Goal: Transaction & Acquisition: Purchase product/service

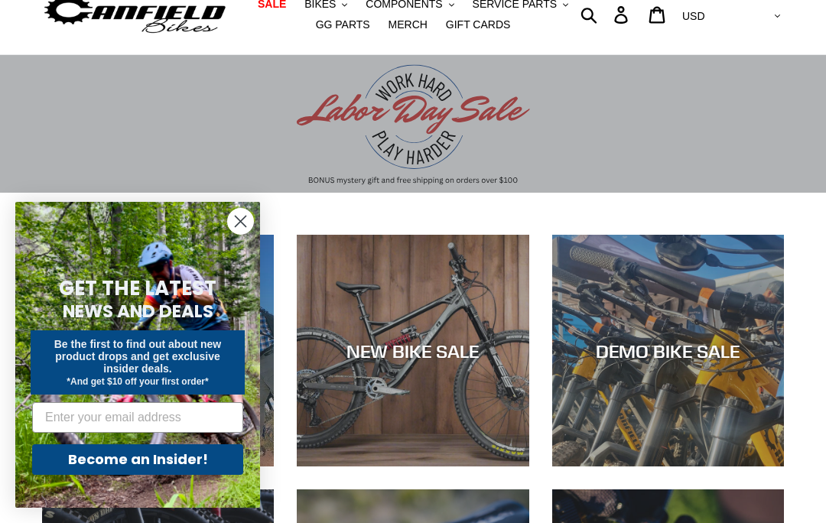
scroll to position [63, 0]
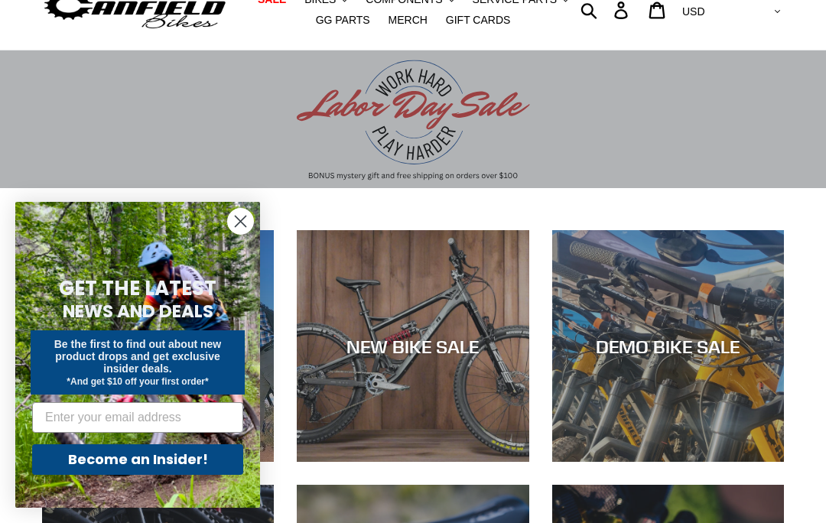
click at [237, 223] on circle "Close dialog" at bounding box center [240, 221] width 25 height 25
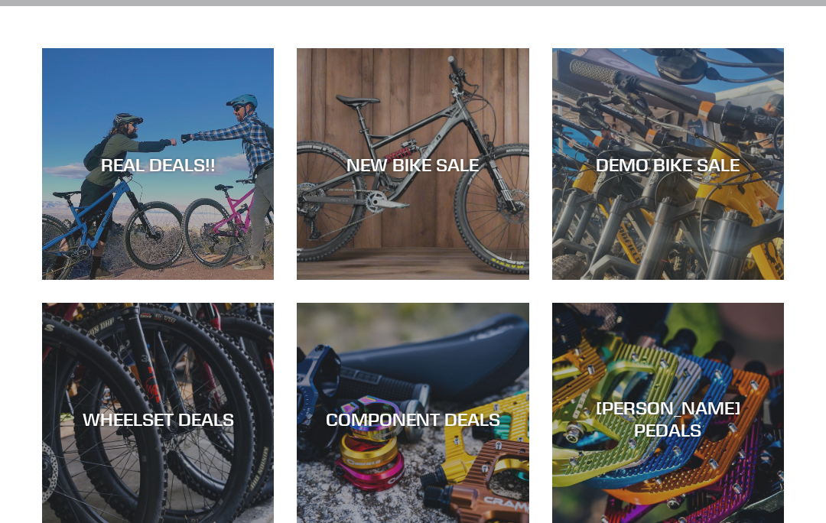
scroll to position [245, 0]
click at [468, 420] on div "COMPONENT DEALS" at bounding box center [413, 419] width 232 height 22
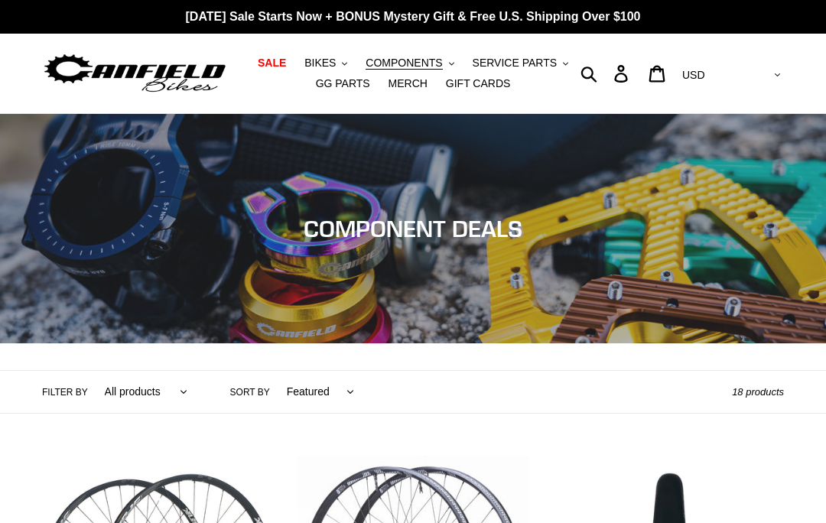
click at [450, 65] on icon ".cls-1{fill:#231f20}" at bounding box center [451, 63] width 5 height 5
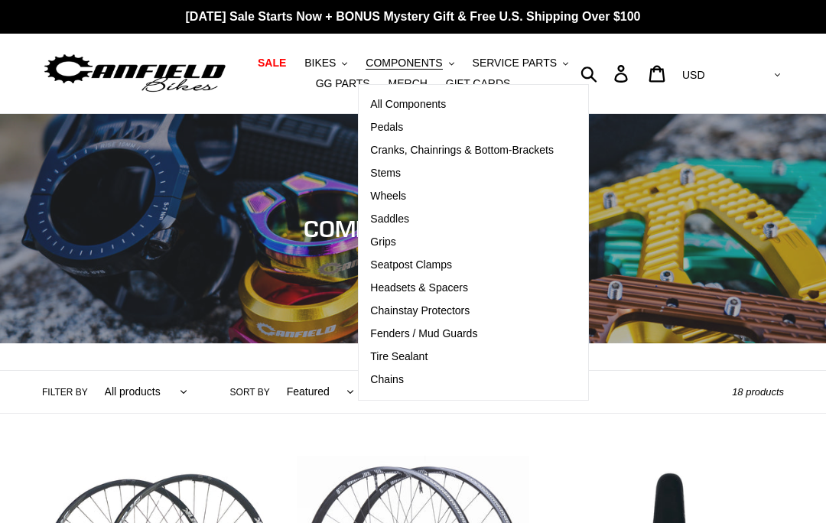
click at [387, 129] on span "Pedals" at bounding box center [386, 127] width 33 height 13
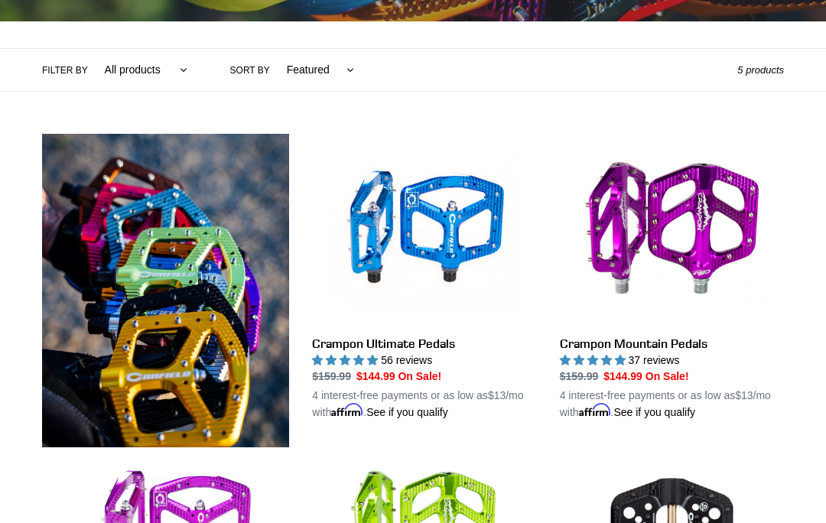
scroll to position [324, 0]
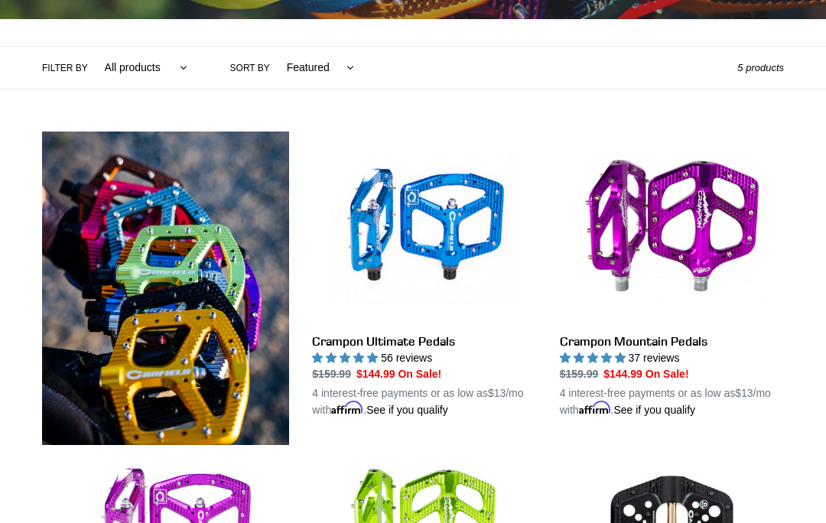
click at [431, 220] on link "Crampon Ultimate Pedals" at bounding box center [424, 275] width 224 height 287
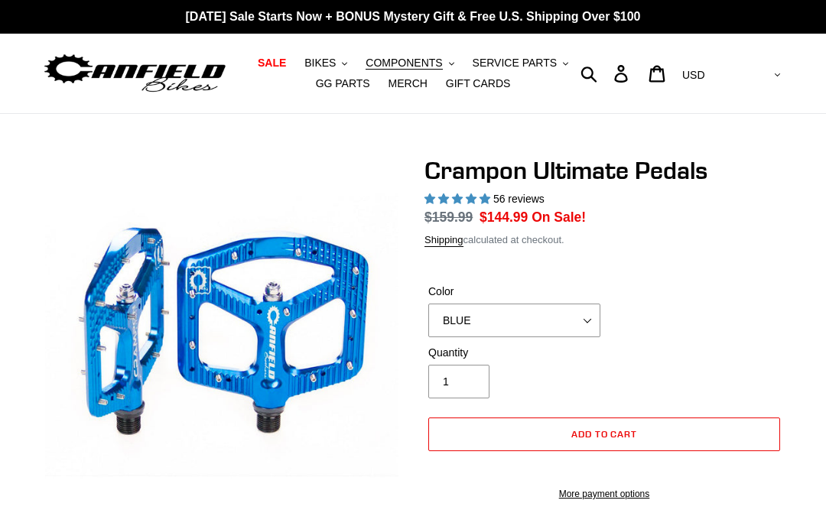
select select "highest-rating"
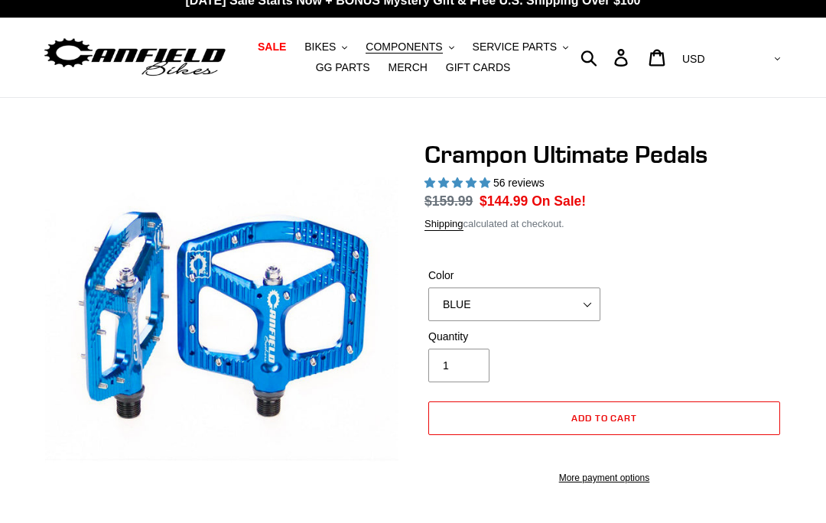
scroll to position [16, 0]
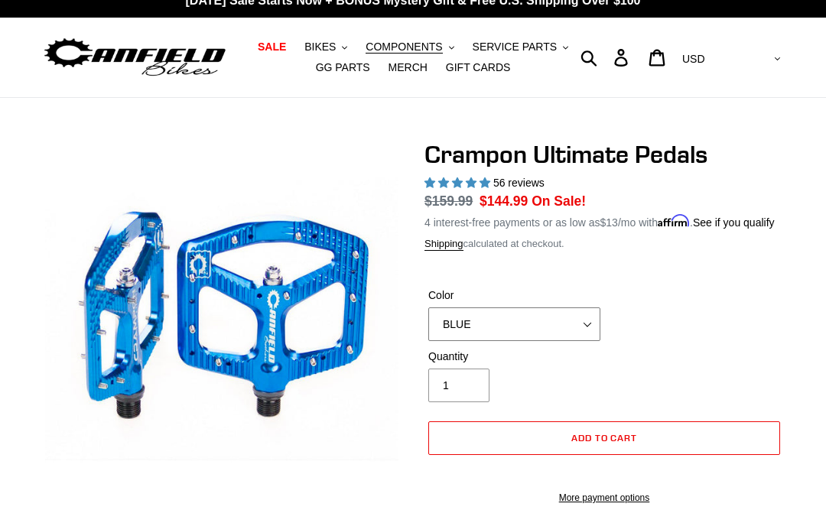
click at [591, 341] on select "BLUE RED PURPLE STEALTH BRONZE GREY TURQUOISE BLACK POLISHED BAJA GOLD PNW GREE…" at bounding box center [514, 324] width 172 height 34
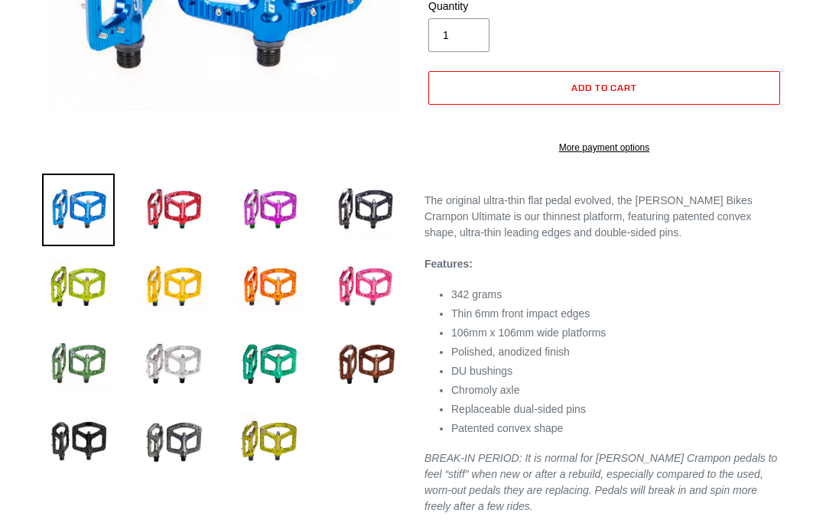
scroll to position [377, 0]
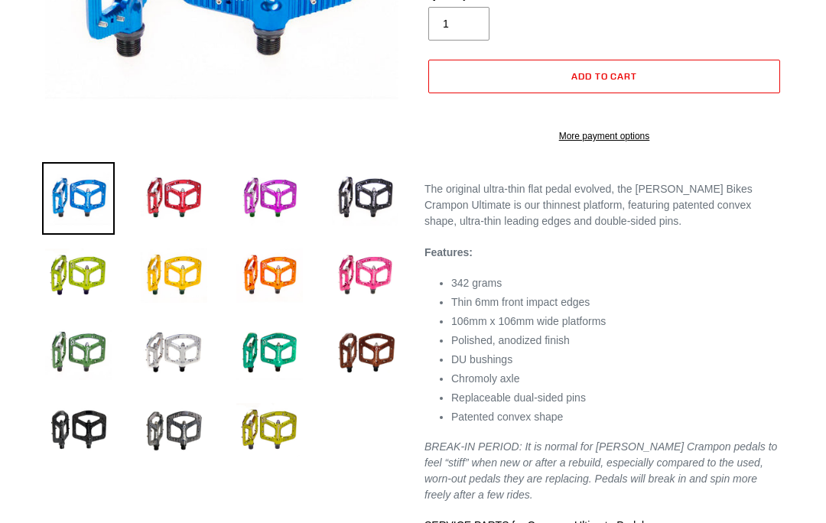
click at [190, 439] on img at bounding box center [174, 430] width 73 height 73
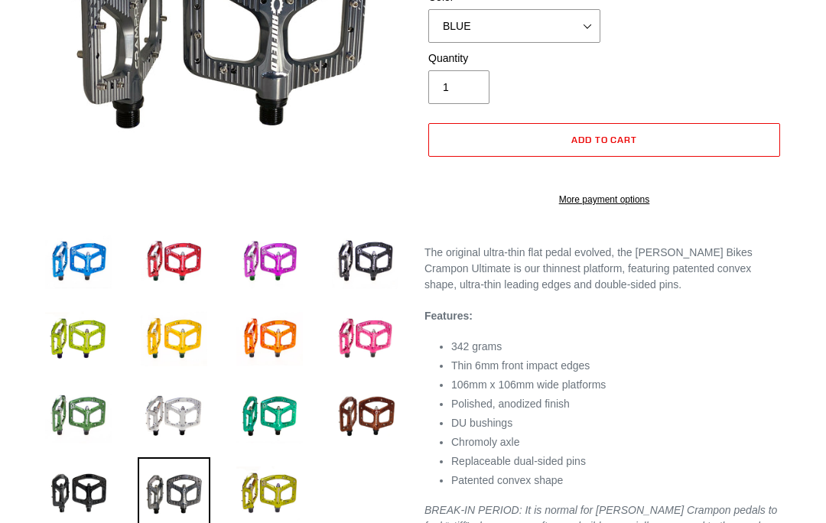
scroll to position [314, 0]
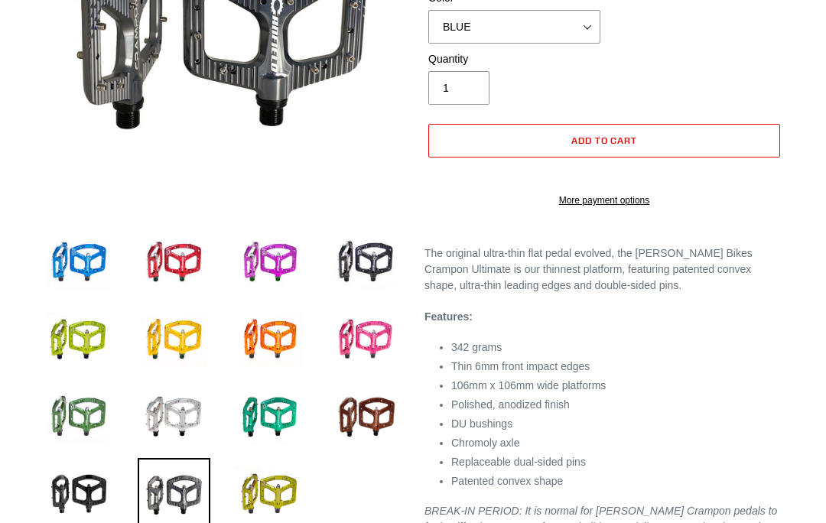
click at [284, 489] on img at bounding box center [269, 494] width 73 height 73
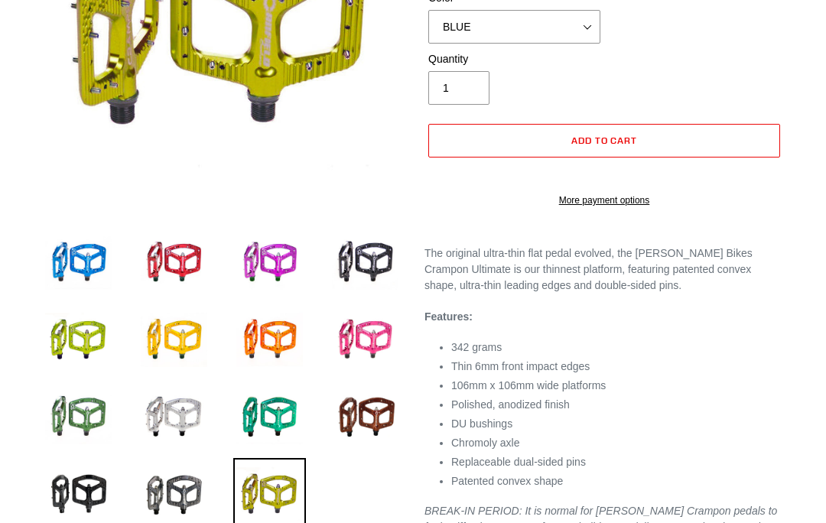
click at [83, 493] on img at bounding box center [78, 494] width 73 height 73
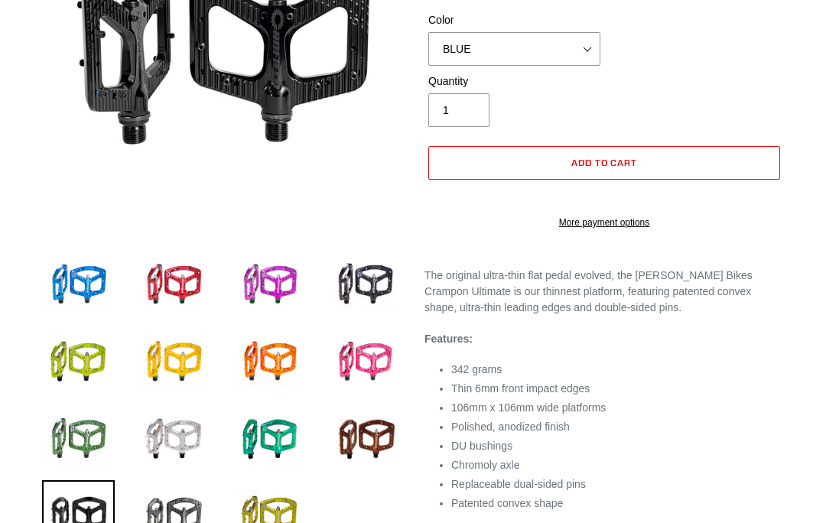
click at [372, 294] on img at bounding box center [365, 285] width 73 height 73
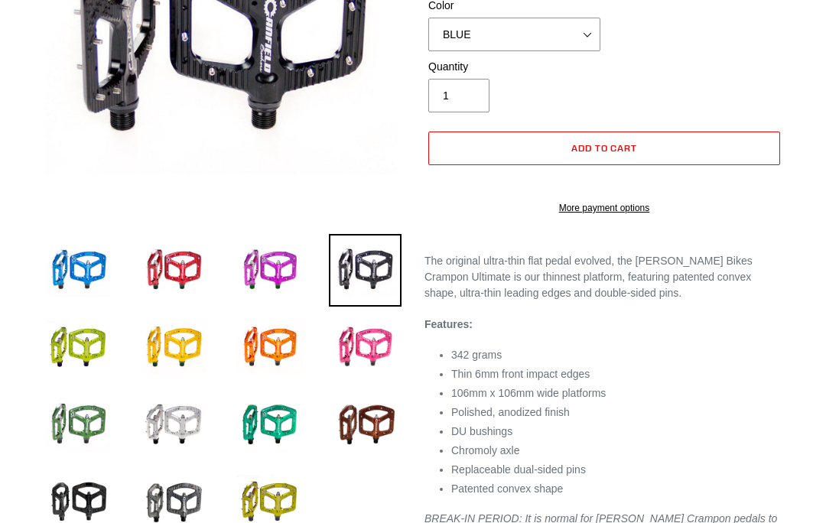
click at [185, 424] on img at bounding box center [174, 424] width 73 height 73
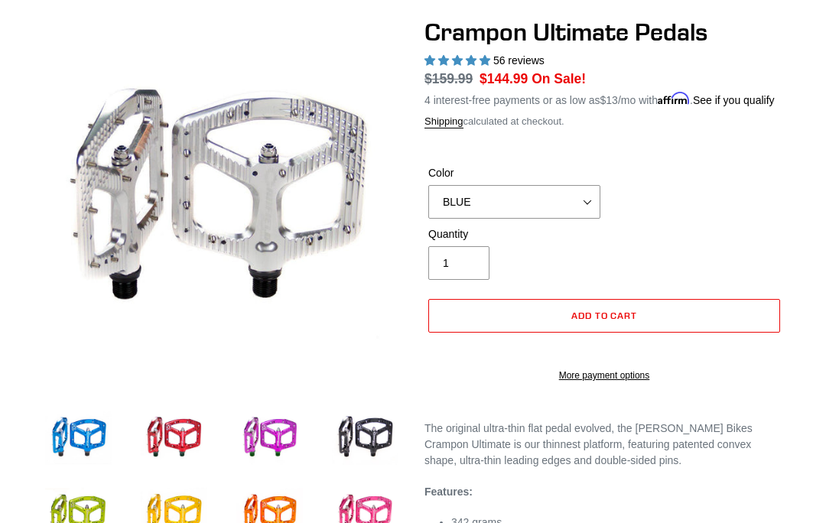
scroll to position [140, 0]
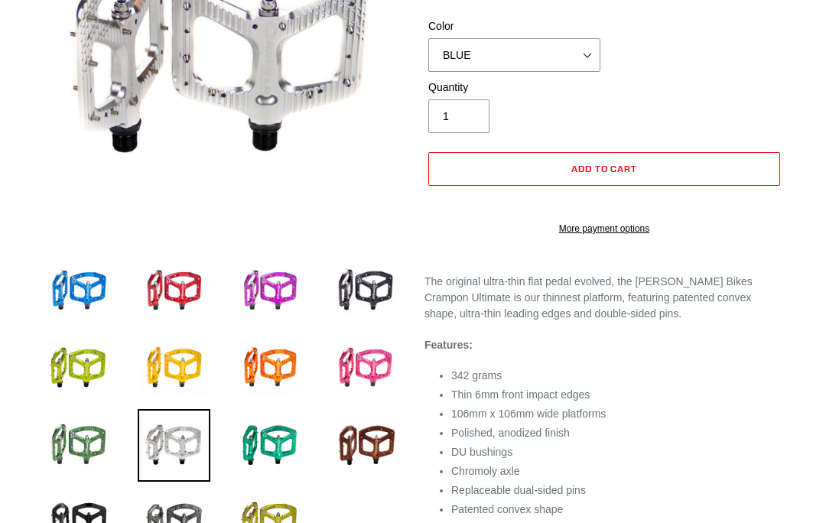
click at [191, 522] on img at bounding box center [174, 522] width 73 height 73
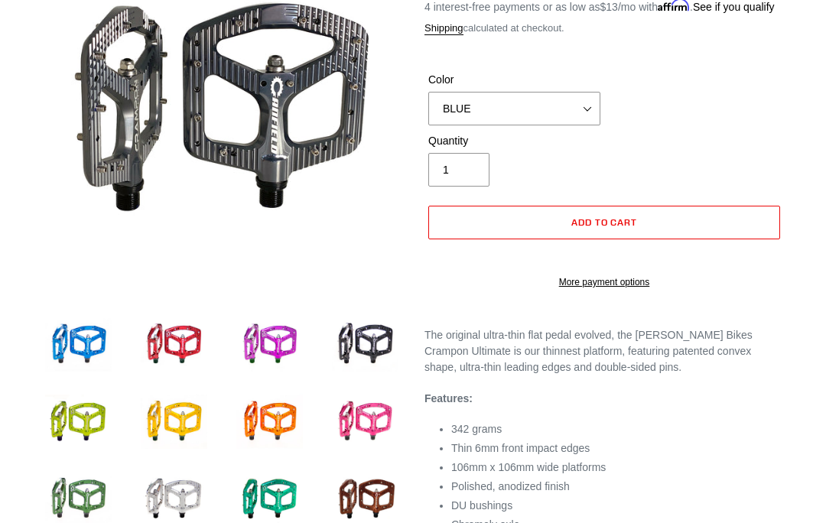
scroll to position [231, 0]
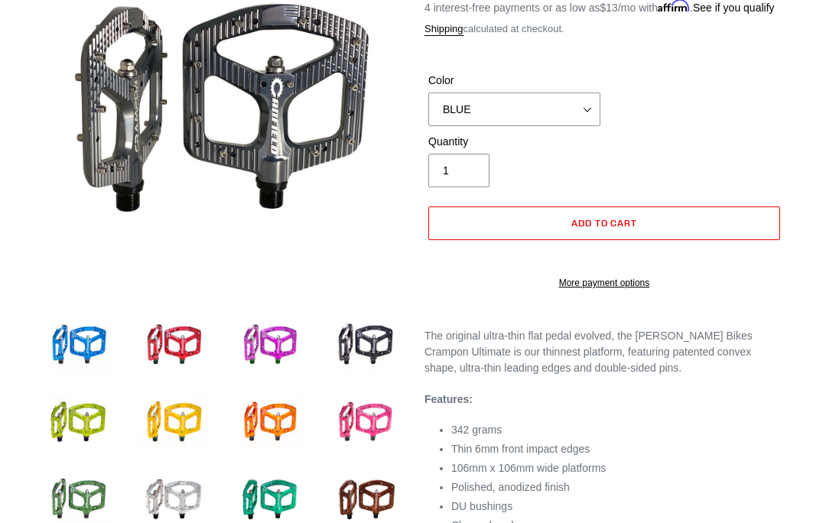
click at [381, 340] on img at bounding box center [365, 345] width 73 height 73
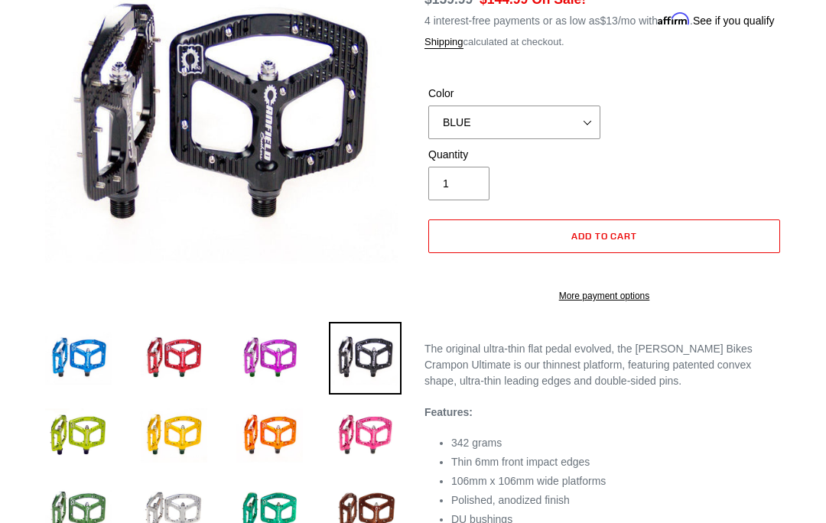
scroll to position [218, 0]
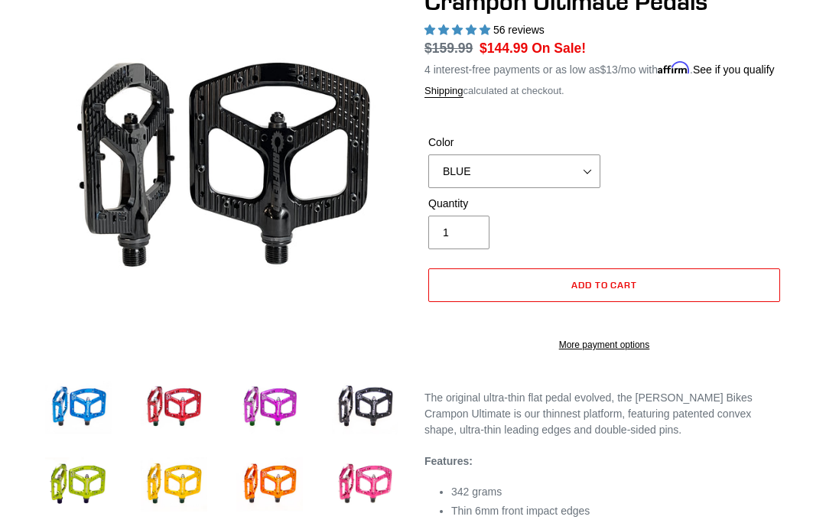
scroll to position [161, 0]
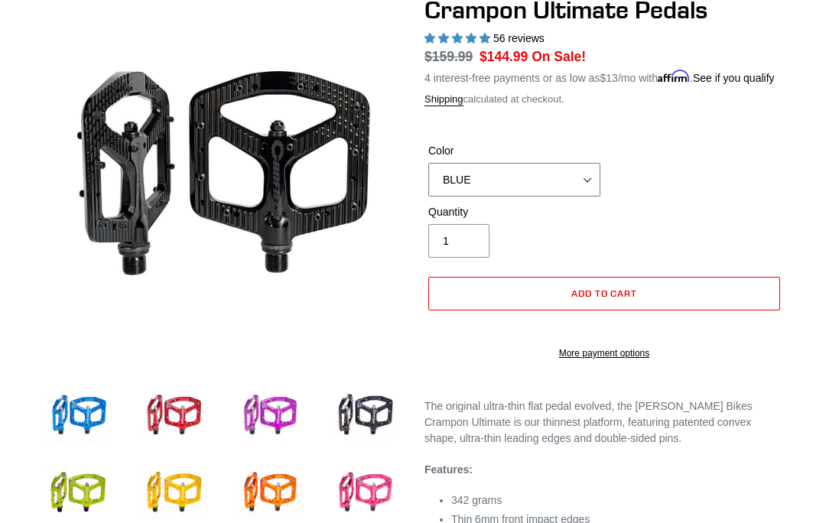
click at [593, 189] on select "BLUE RED PURPLE STEALTH BRONZE GREY TURQUOISE BLACK POLISHED BAJA GOLD PNW GREE…" at bounding box center [514, 180] width 172 height 34
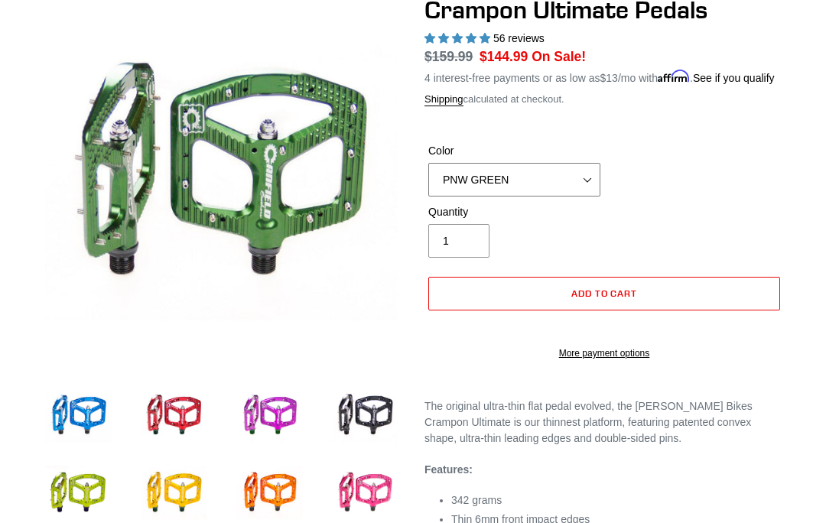
click at [598, 193] on select "BLUE RED PURPLE STEALTH BRONZE GREY TURQUOISE BLACK POLISHED BAJA GOLD PNW GREE…" at bounding box center [514, 180] width 172 height 34
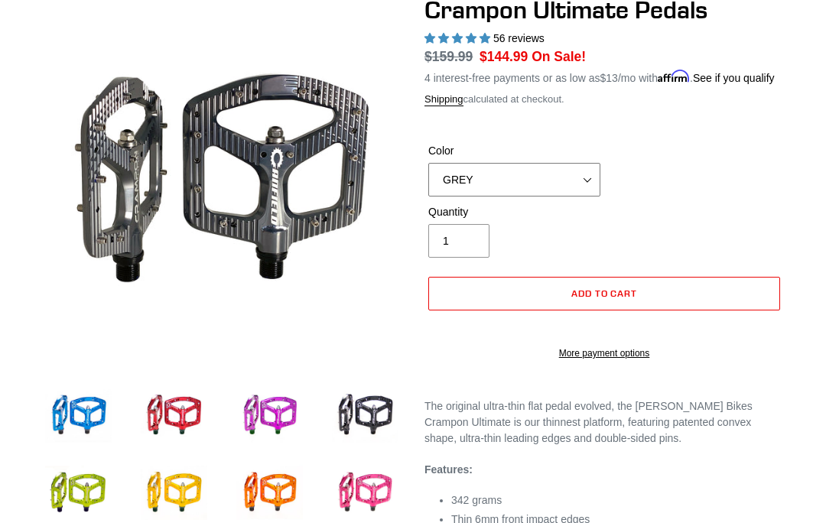
click at [593, 197] on select "BLUE RED PURPLE STEALTH BRONZE GREY TURQUOISE BLACK POLISHED BAJA GOLD PNW GREE…" at bounding box center [514, 180] width 172 height 34
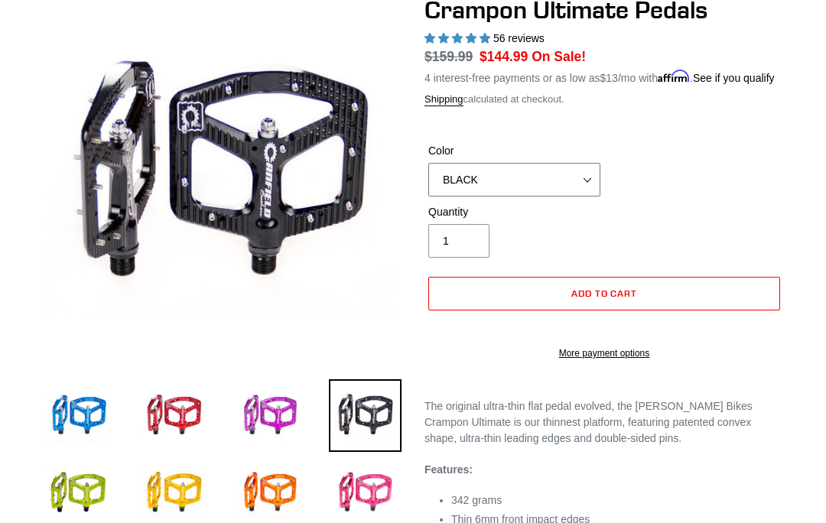
click at [594, 193] on select "BLUE RED PURPLE STEALTH BRONZE GREY TURQUOISE BLACK POLISHED BAJA GOLD PNW GREE…" at bounding box center [514, 180] width 172 height 34
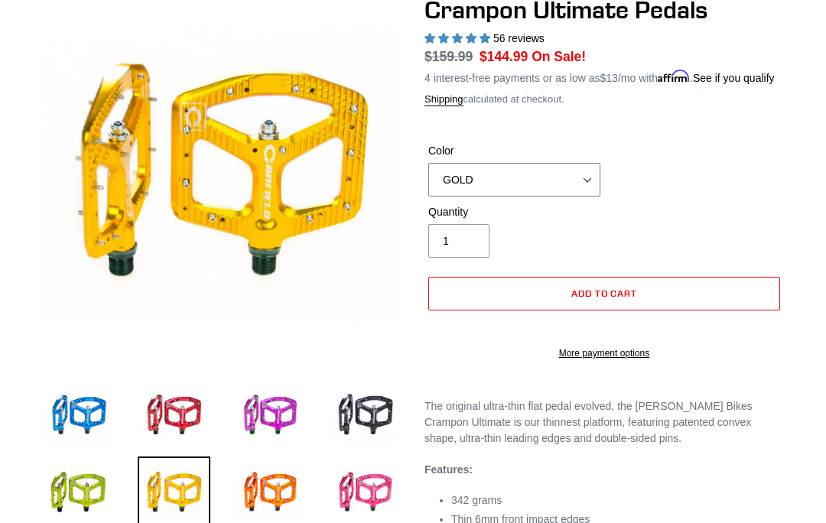
click at [585, 194] on select "BLUE RED PURPLE STEALTH BRONZE GREY TURQUOISE BLACK POLISHED BAJA GOLD PNW GREE…" at bounding box center [514, 180] width 172 height 34
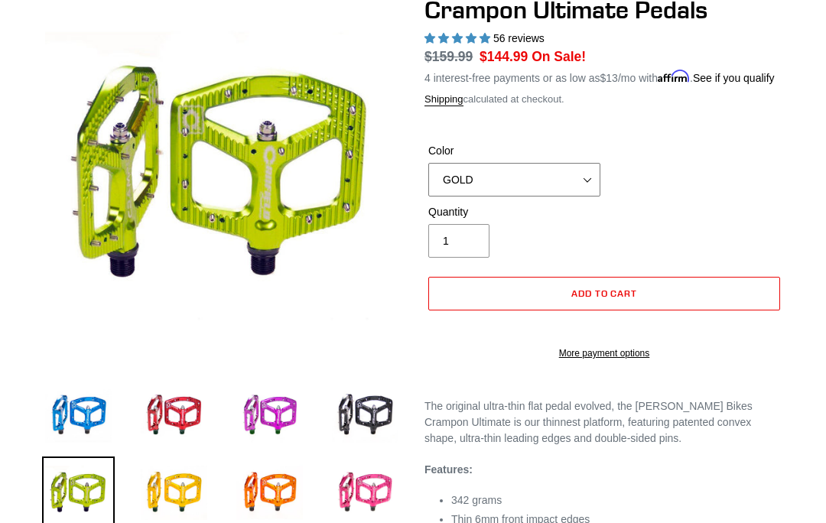
click at [591, 187] on select "BLUE RED PURPLE STEALTH BRONZE GREY TURQUOISE BLACK POLISHED BAJA GOLD PNW GREE…" at bounding box center [514, 180] width 172 height 34
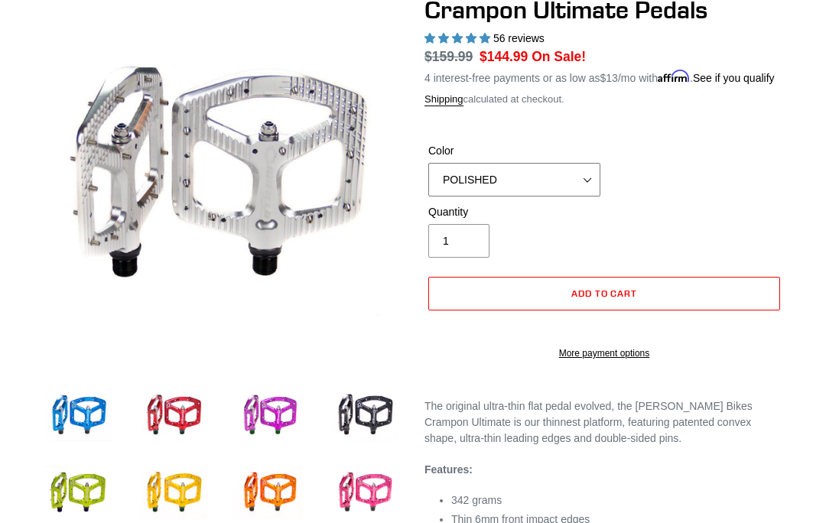
click at [584, 197] on select "BLUE RED PURPLE STEALTH BRONZE GREY TURQUOISE BLACK POLISHED BAJA GOLD PNW GREE…" at bounding box center [514, 180] width 172 height 34
select select "BLACK"
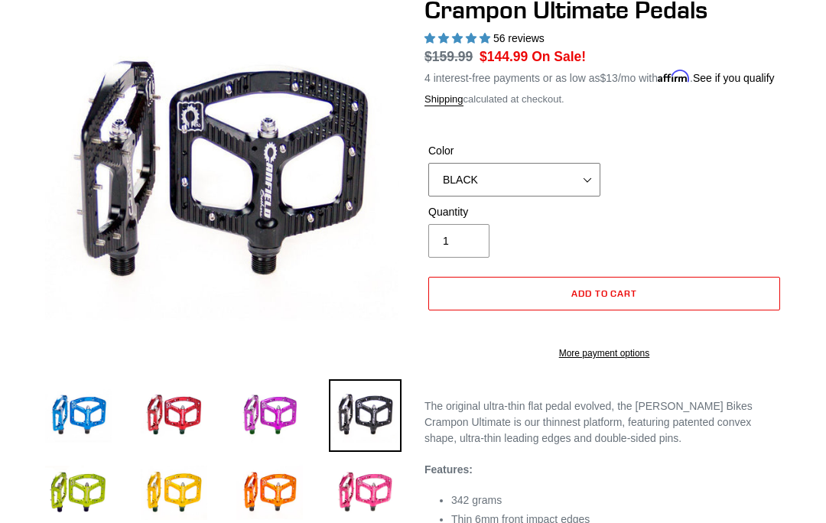
select select "32973230866507"
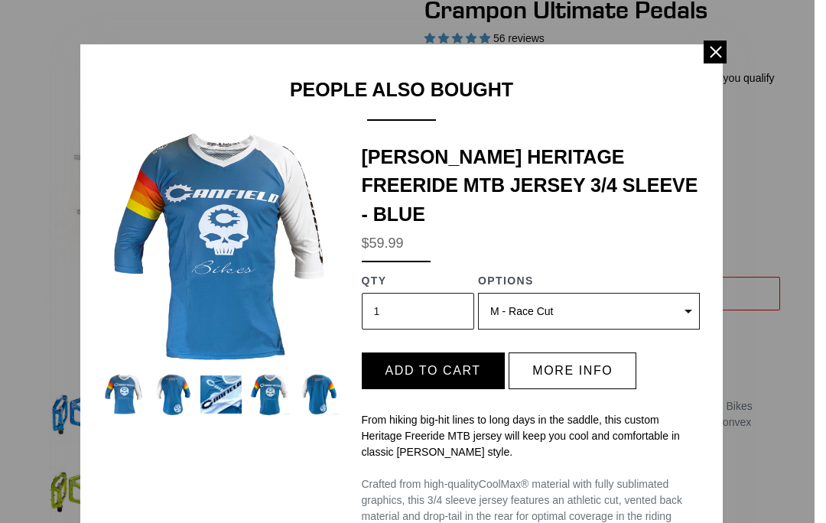
click at [725, 52] on span at bounding box center [715, 52] width 23 height 23
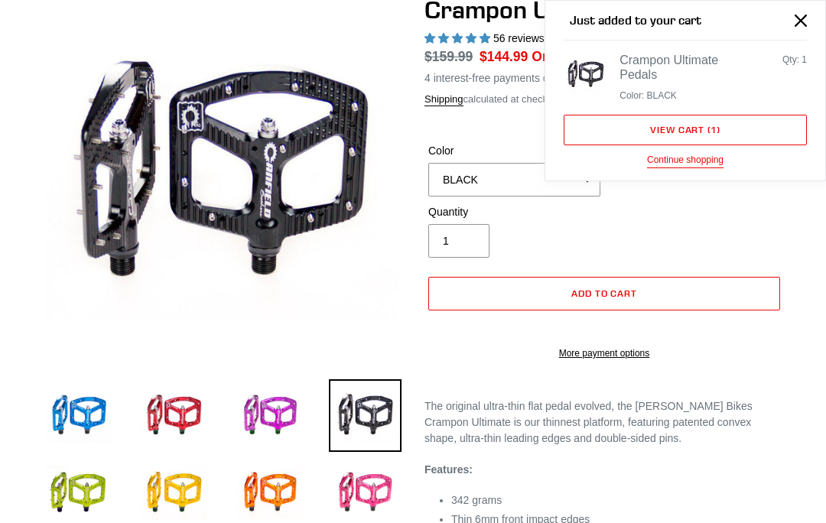
click at [808, 16] on button "Close" at bounding box center [801, 20] width 34 height 34
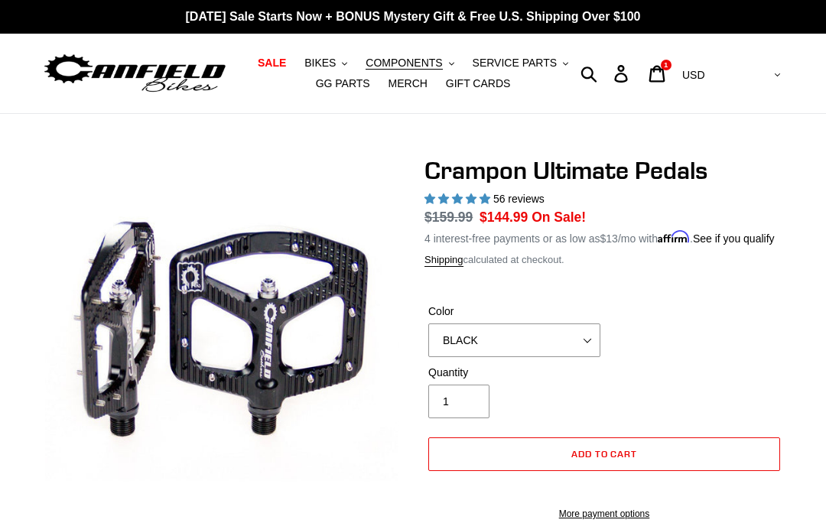
click at [277, 63] on span "SALE" at bounding box center [272, 63] width 28 height 13
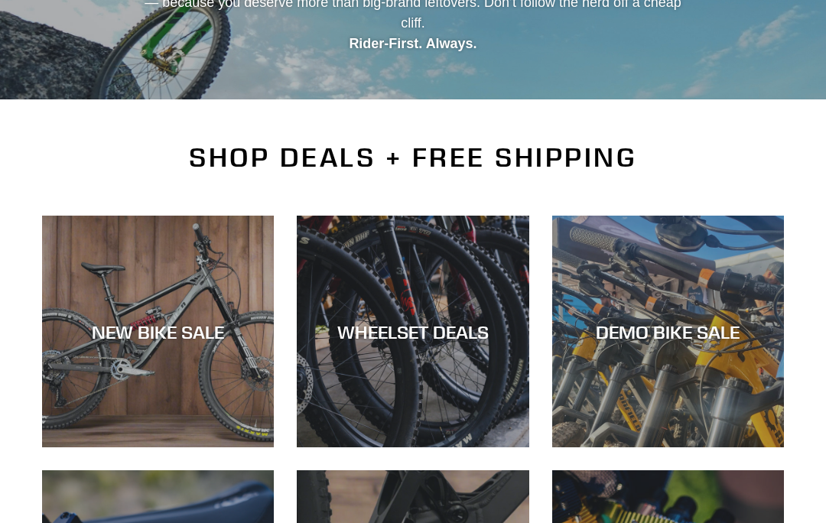
scroll to position [244, 0]
click at [164, 447] on div "NEW BIKE SALE" at bounding box center [158, 447] width 232 height 0
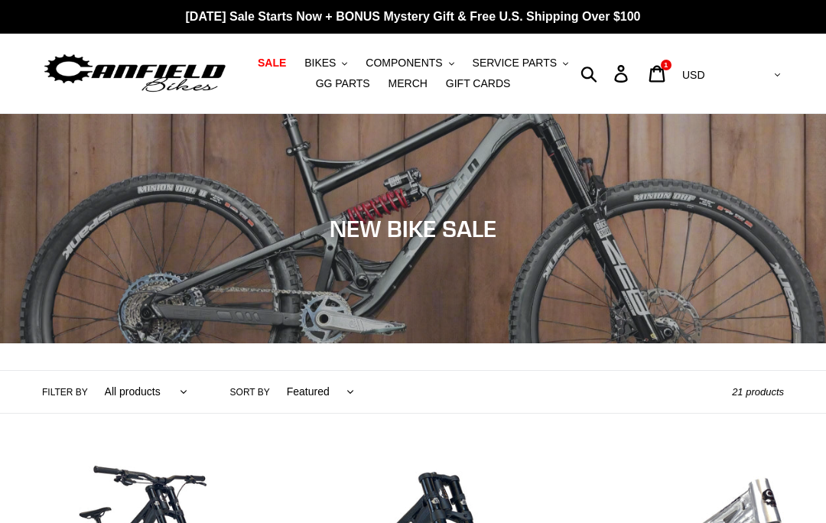
click at [676, 76] on link "Cart 1 item" at bounding box center [658, 73] width 36 height 33
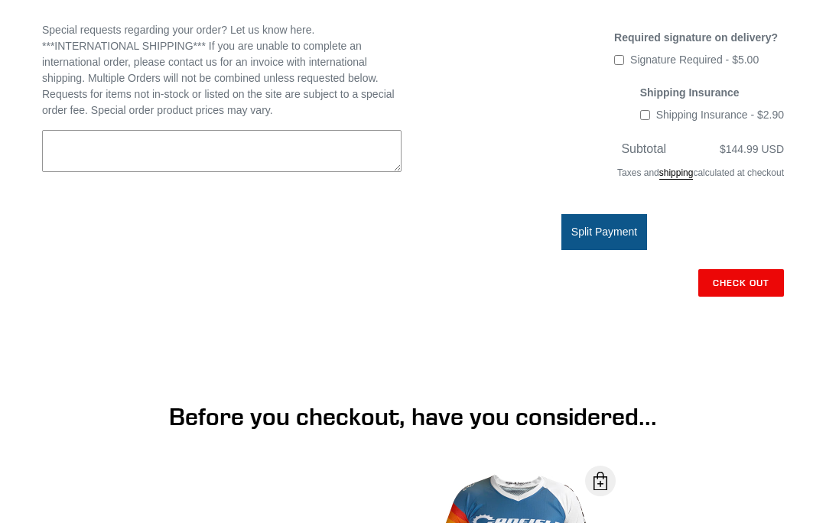
scroll to position [414, 0]
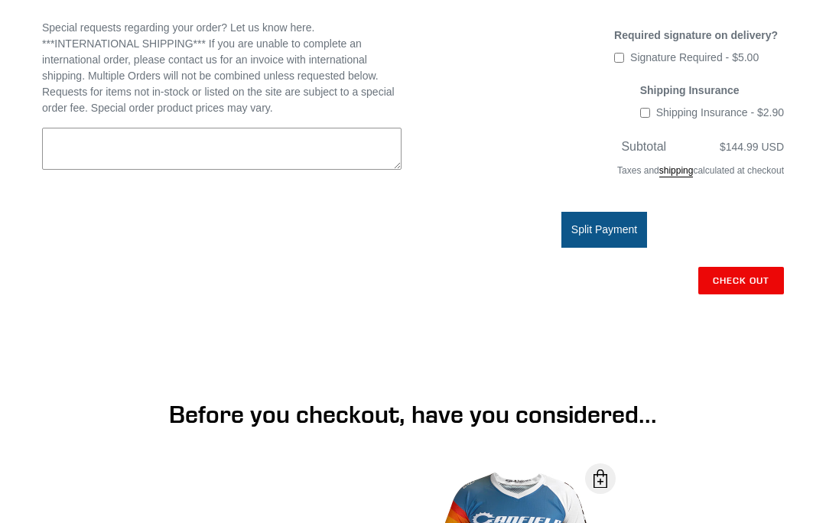
click at [781, 321] on shopify-apple-pay-button at bounding box center [782, 315] width 3 height 12
